Goal: Task Accomplishment & Management: Use online tool/utility

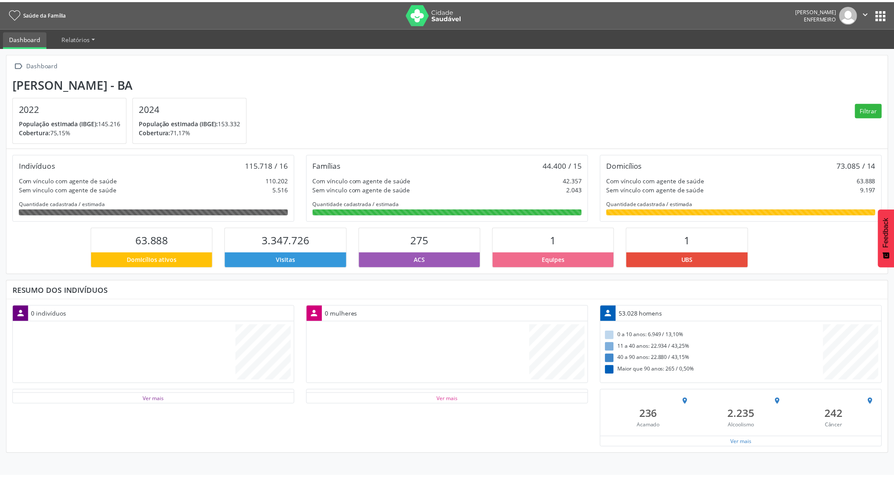
scroll to position [143, 296]
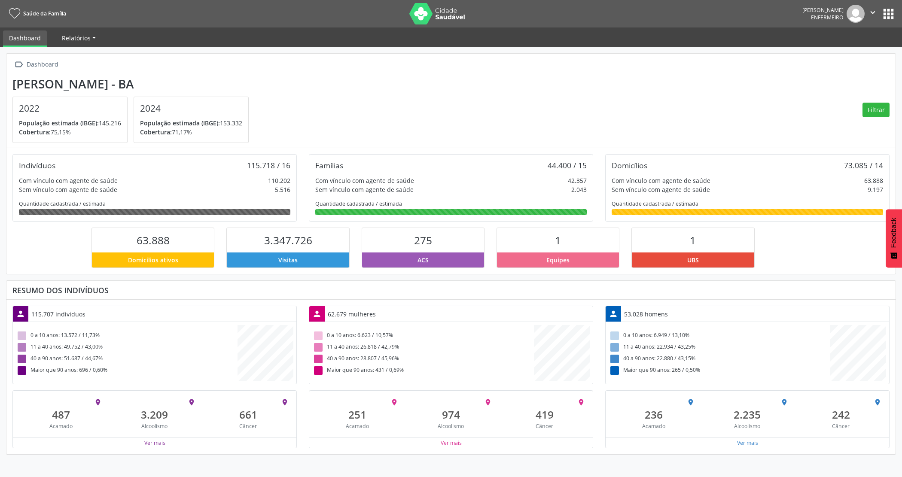
click at [78, 38] on span "Relatórios" at bounding box center [76, 38] width 29 height 8
click at [39, 37] on link "Dashboard" at bounding box center [25, 38] width 44 height 17
click at [27, 35] on link "Dashboard" at bounding box center [25, 38] width 44 height 17
click at [752, 447] on button "Ver mais" at bounding box center [748, 443] width 22 height 8
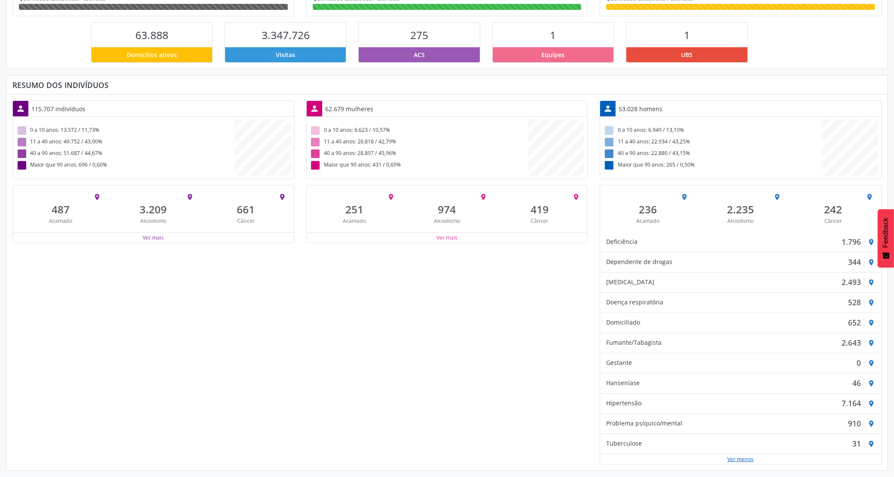
scroll to position [0, 0]
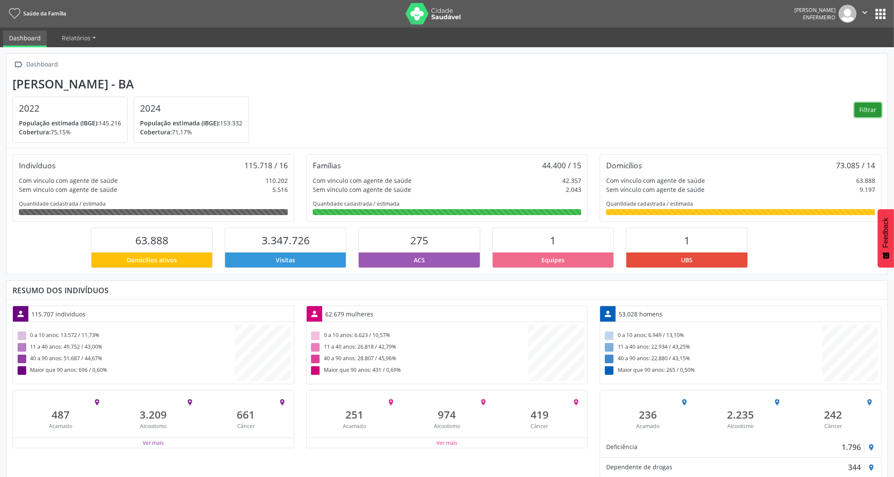
click at [862, 106] on button "Filtrar" at bounding box center [867, 110] width 27 height 15
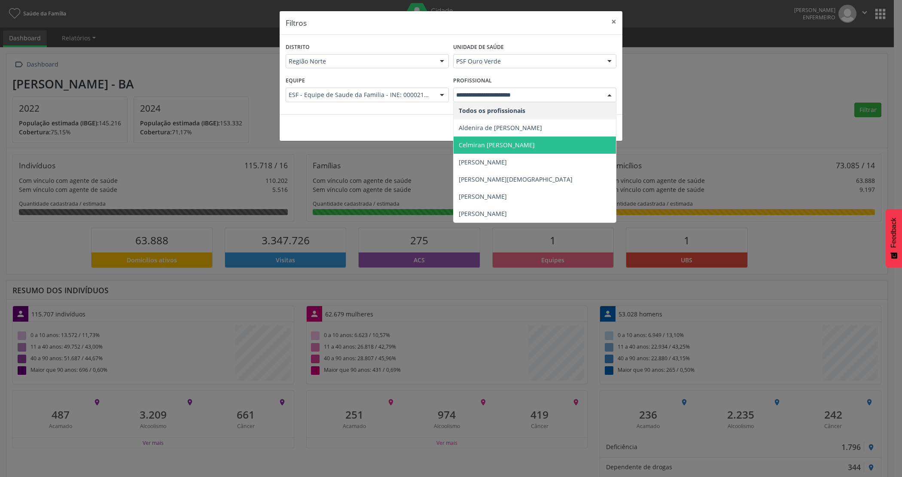
click at [525, 143] on span "Celmiran [PERSON_NAME]" at bounding box center [497, 145] width 76 height 8
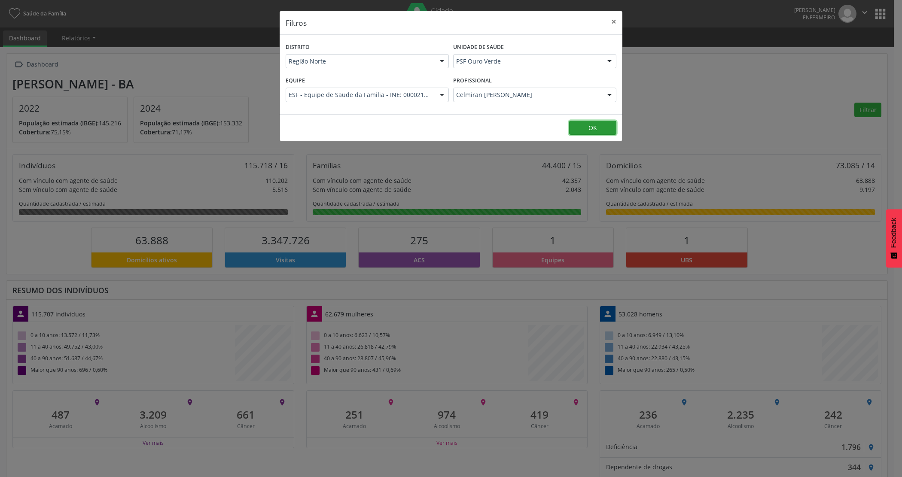
click at [580, 128] on button "OK" at bounding box center [592, 128] width 47 height 15
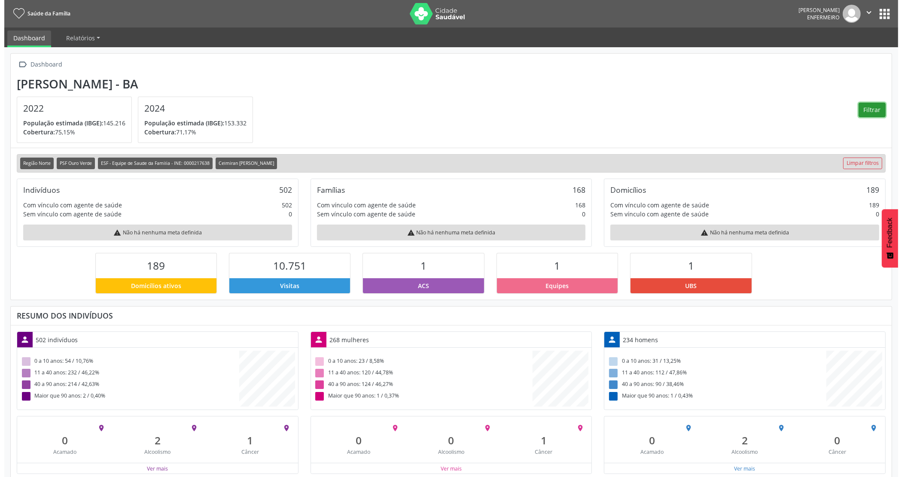
scroll to position [11, 0]
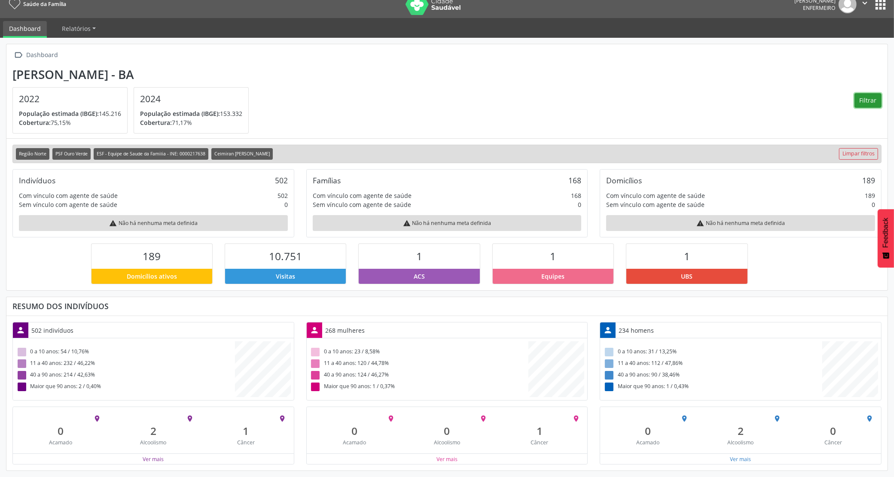
click at [866, 99] on button "Filtrar" at bounding box center [867, 100] width 27 height 15
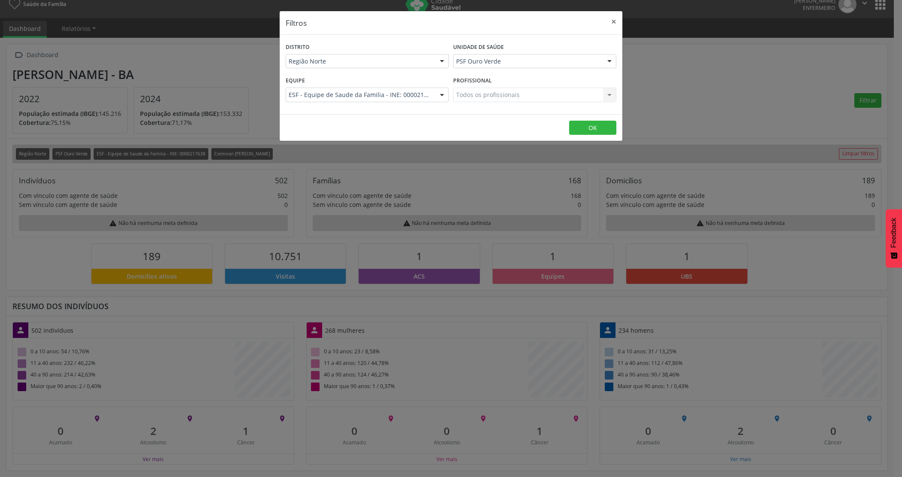
click at [543, 96] on div "Todos os profissionais Todos os profissionais Nenhum resultado encontrado para:…" at bounding box center [534, 95] width 163 height 15
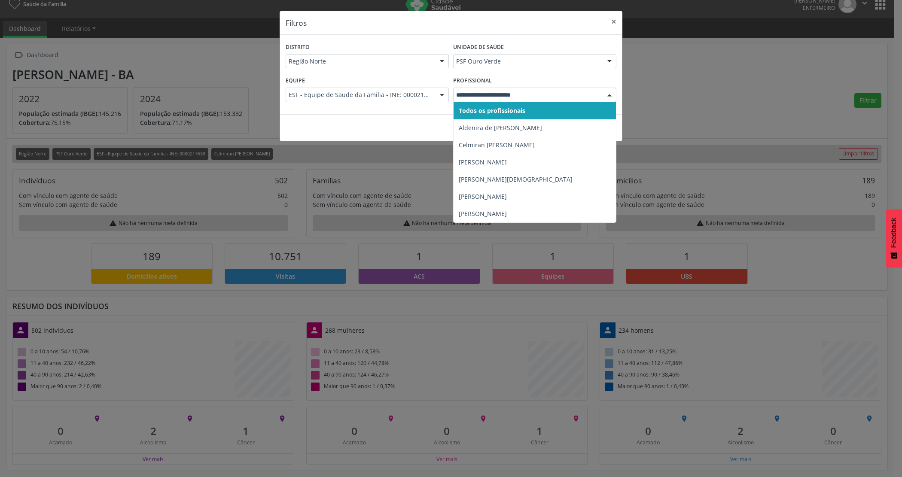
click at [607, 91] on div at bounding box center [609, 95] width 13 height 15
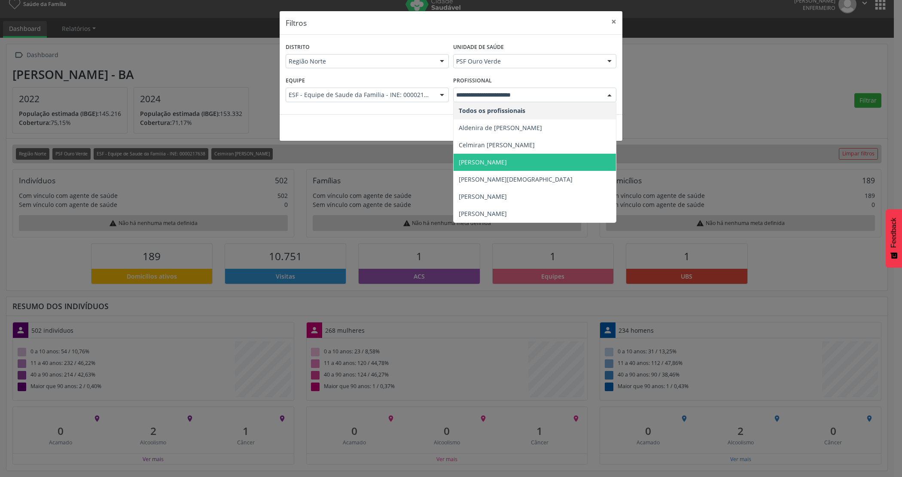
click at [517, 156] on span "[PERSON_NAME]" at bounding box center [535, 162] width 162 height 17
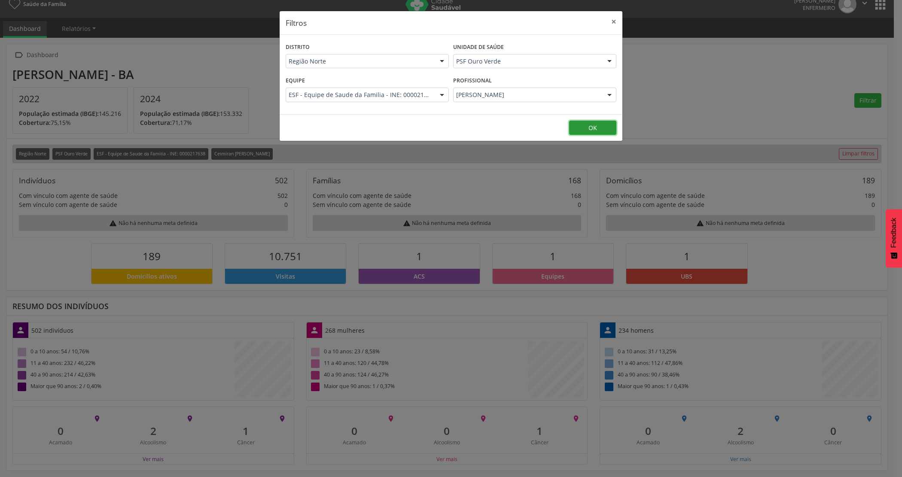
click at [583, 132] on button "OK" at bounding box center [592, 128] width 47 height 15
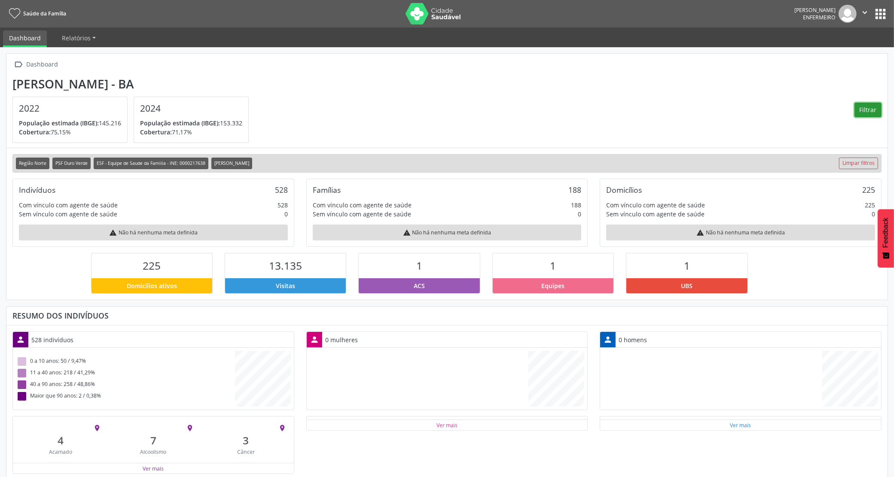
scroll to position [143, 293]
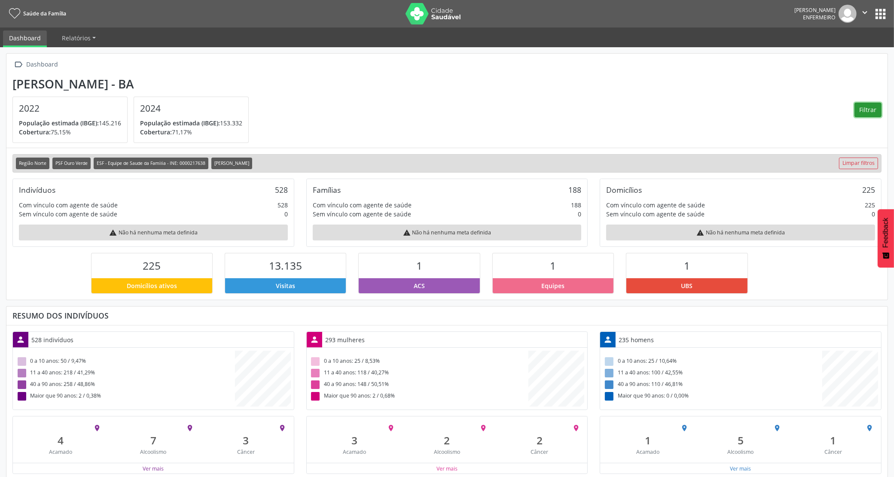
click at [858, 103] on button "Filtrar" at bounding box center [867, 110] width 27 height 15
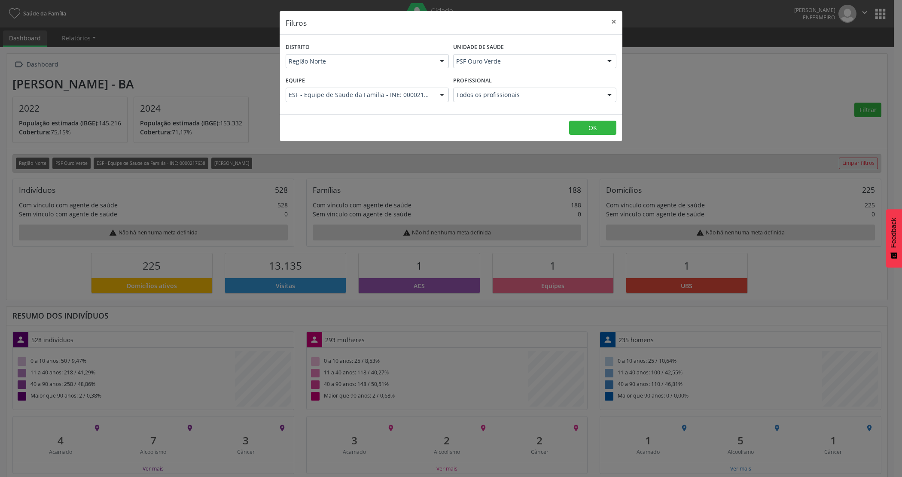
click at [611, 95] on div at bounding box center [609, 95] width 13 height 15
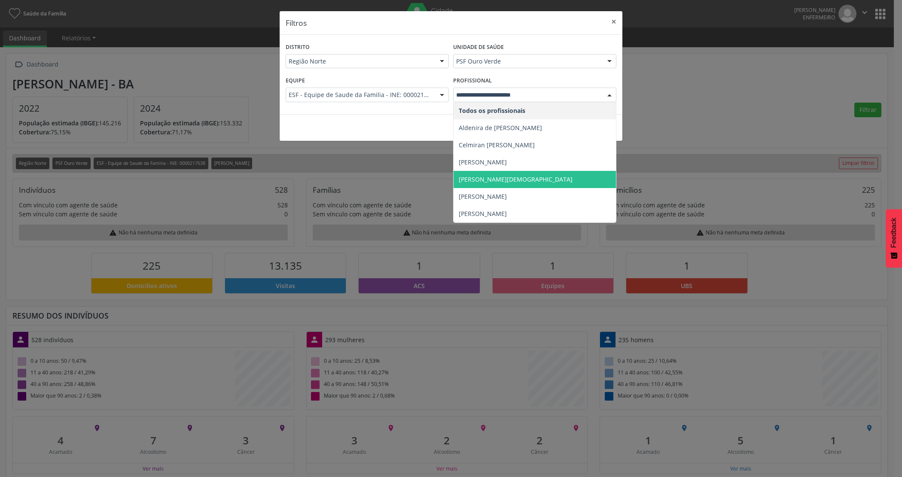
click at [535, 181] on span "[PERSON_NAME][DEMOGRAPHIC_DATA]" at bounding box center [516, 179] width 114 height 8
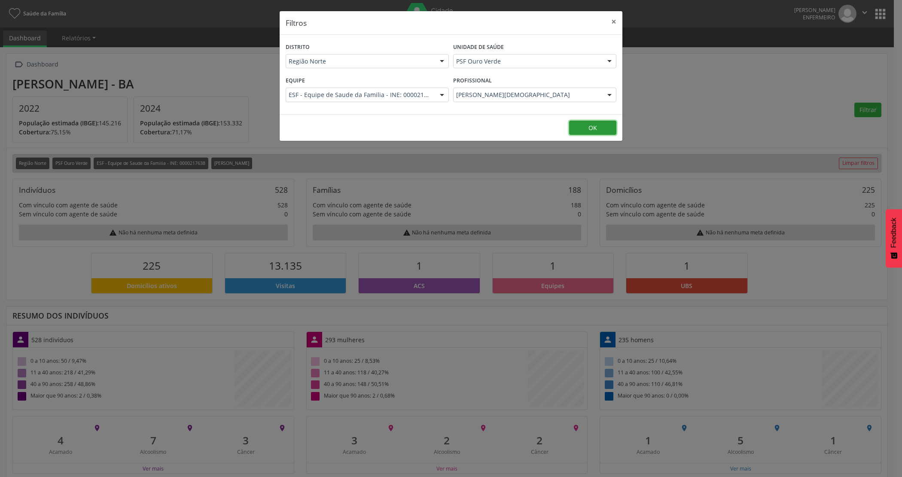
click at [594, 130] on button "OK" at bounding box center [592, 128] width 47 height 15
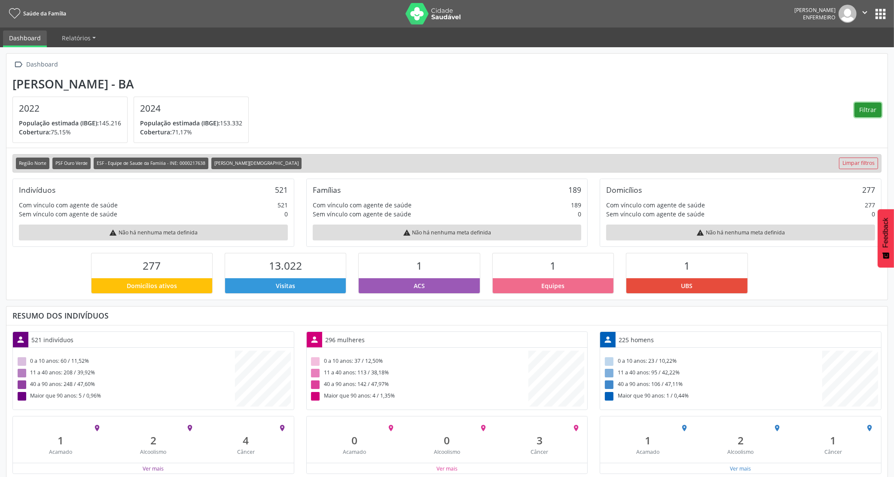
click at [873, 112] on button "Filtrar" at bounding box center [867, 110] width 27 height 15
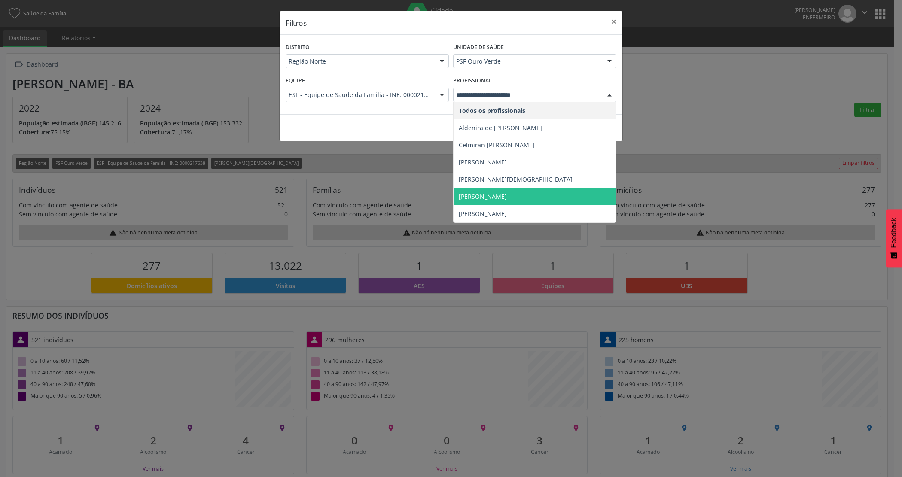
click at [479, 198] on span "[PERSON_NAME]" at bounding box center [483, 196] width 48 height 8
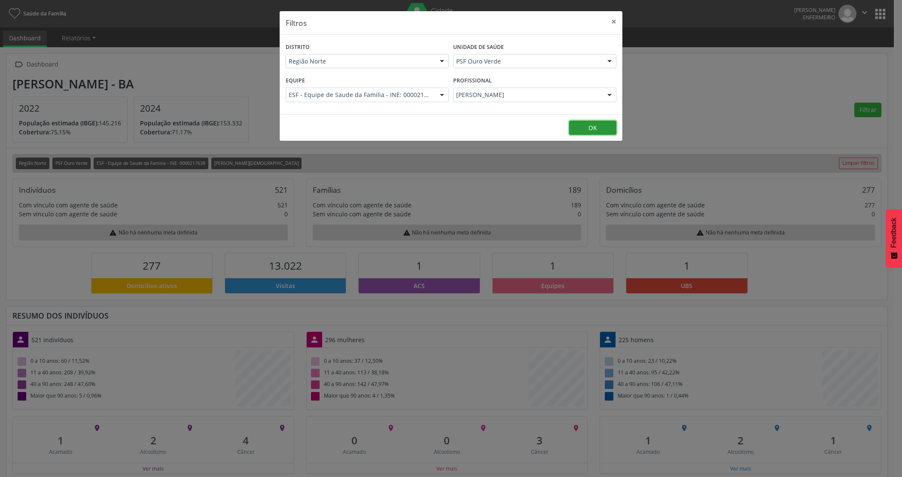
click at [585, 130] on button "OK" at bounding box center [592, 128] width 47 height 15
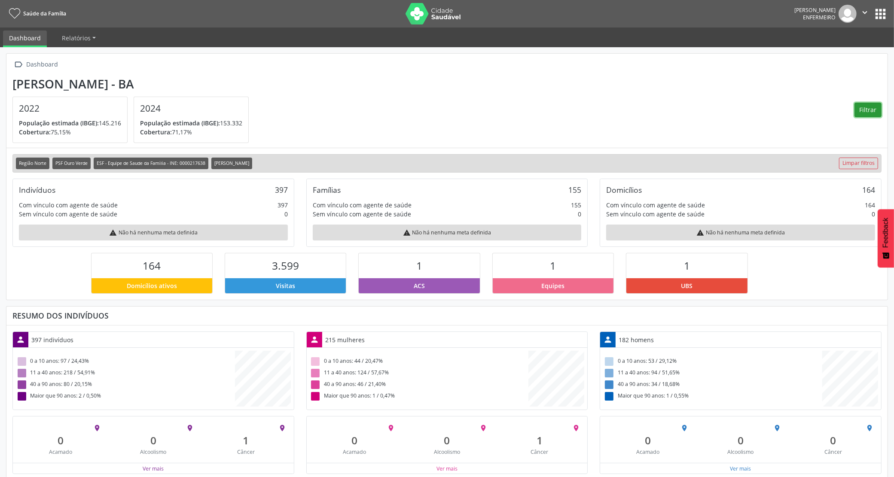
click at [870, 113] on button "Filtrar" at bounding box center [867, 110] width 27 height 15
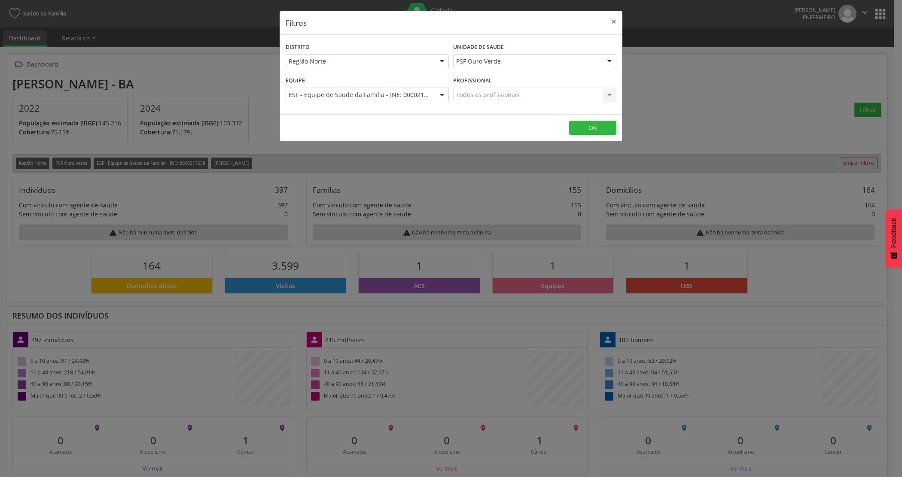
click at [601, 95] on div "Todos os profissionais Todos os profissionais Nenhum resultado encontrado para:…" at bounding box center [534, 95] width 163 height 15
click at [608, 96] on div at bounding box center [609, 95] width 13 height 15
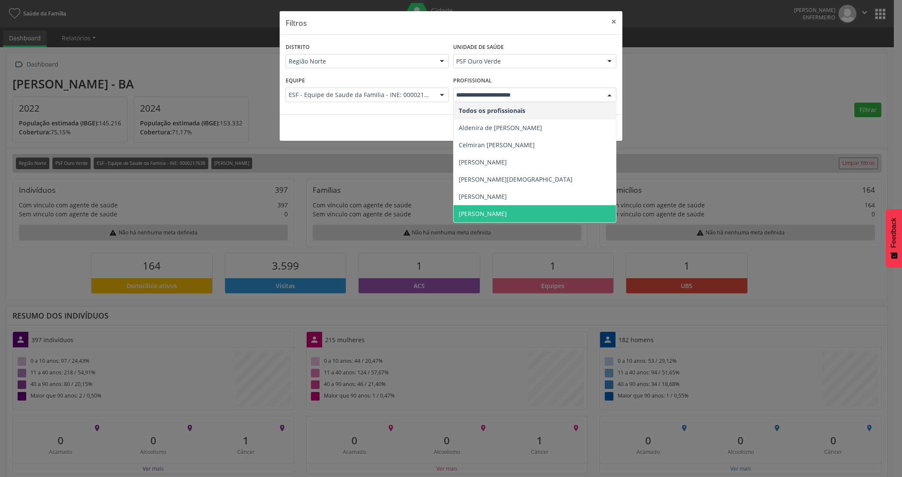
click at [480, 210] on span "[PERSON_NAME]" at bounding box center [483, 214] width 48 height 8
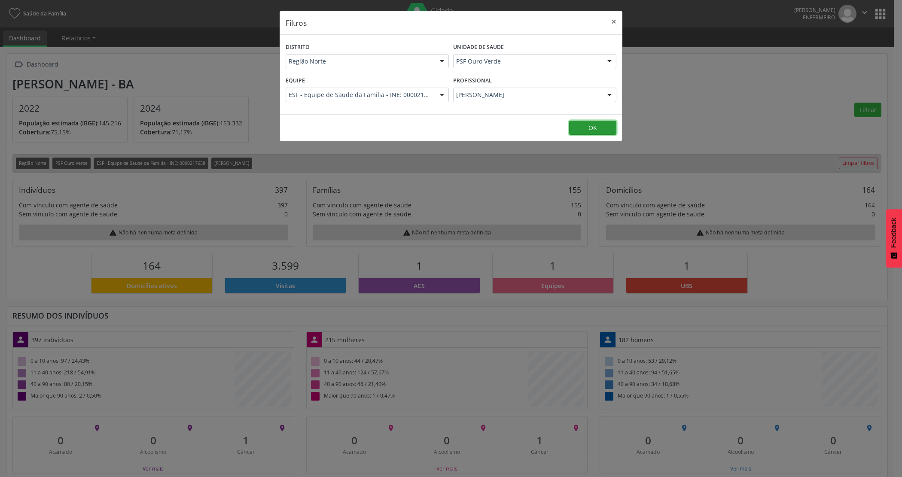
click at [587, 130] on button "OK" at bounding box center [592, 128] width 47 height 15
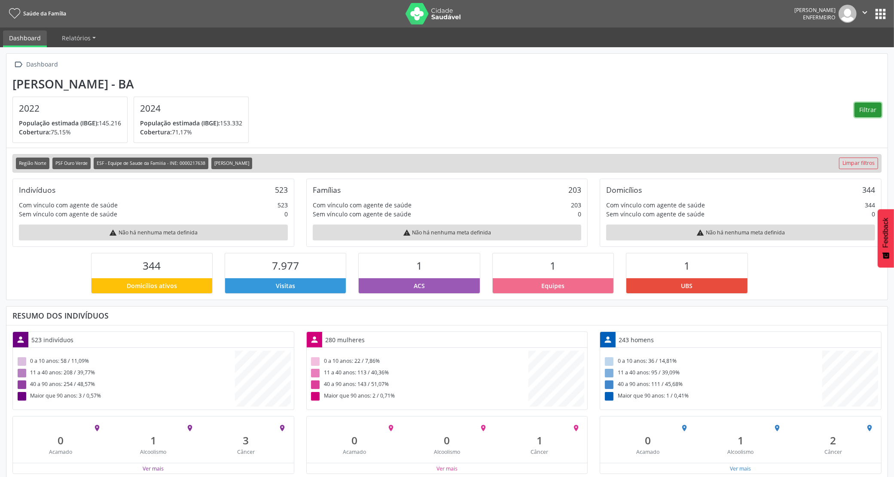
click at [857, 105] on button "Filtrar" at bounding box center [867, 110] width 27 height 15
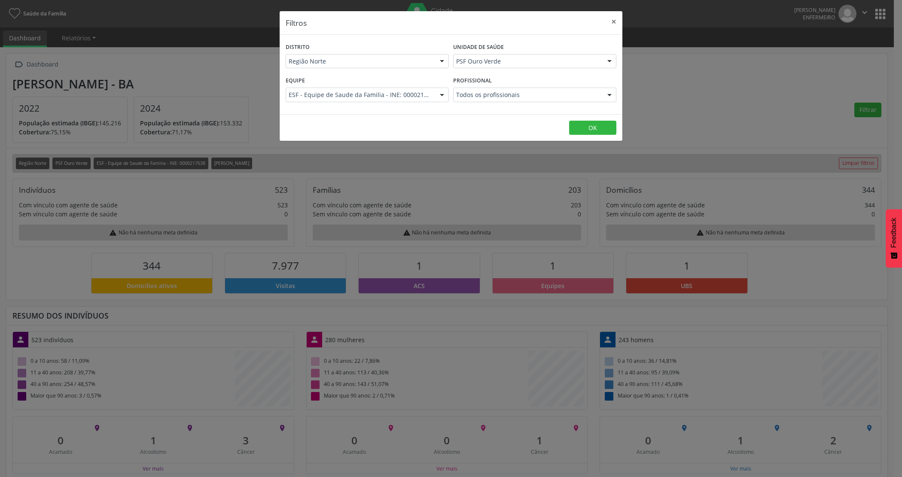
click at [609, 97] on div at bounding box center [609, 95] width 13 height 15
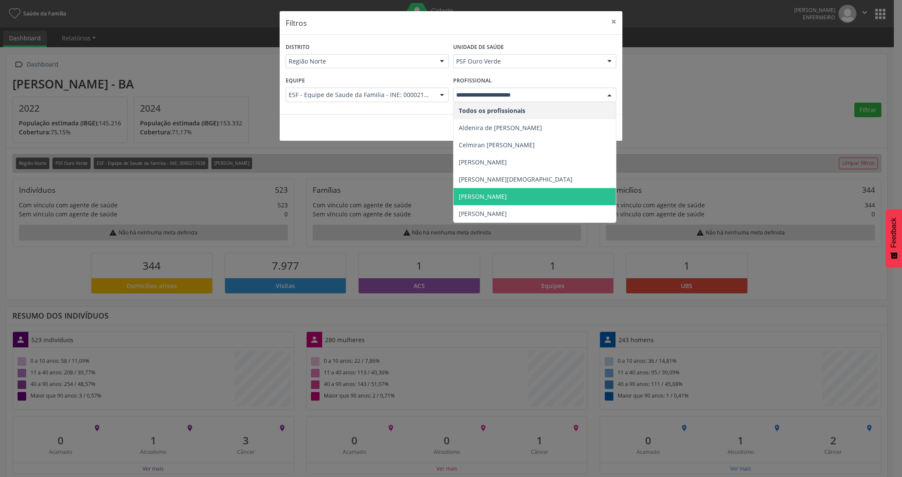
click at [503, 195] on span "[PERSON_NAME]" at bounding box center [483, 196] width 48 height 8
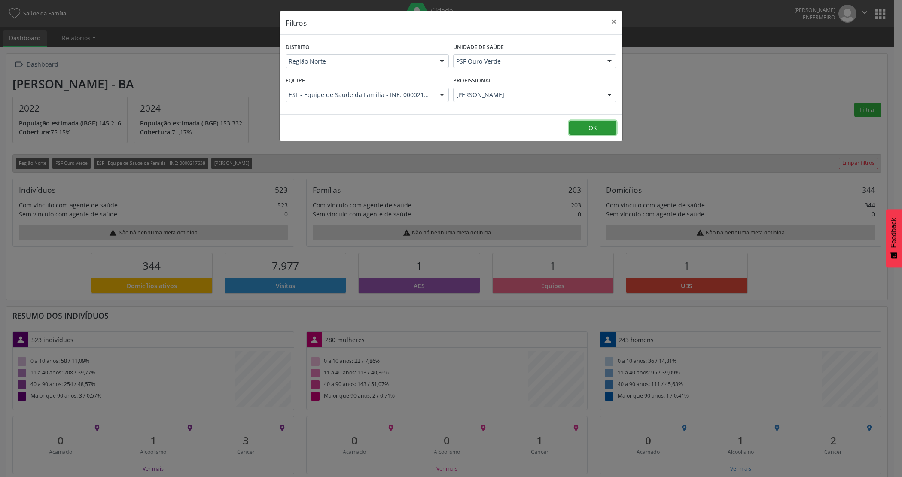
click at [604, 121] on button "OK" at bounding box center [592, 128] width 47 height 15
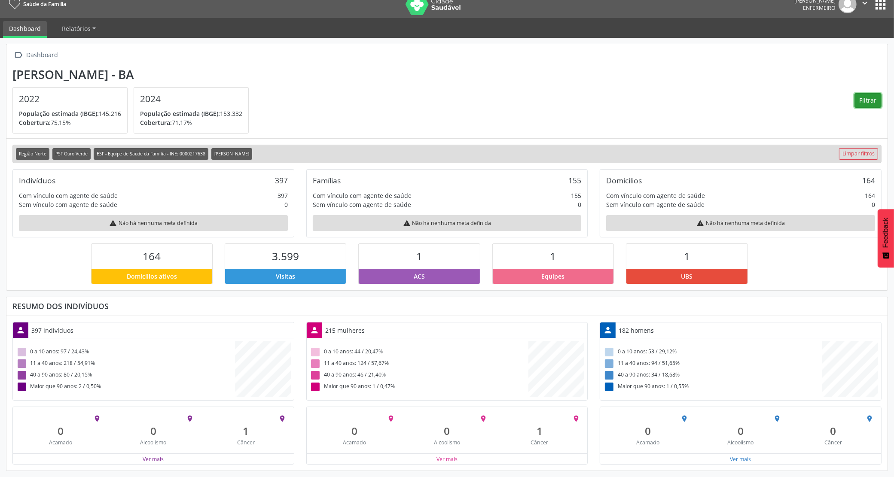
scroll to position [0, 0]
